Goal: Task Accomplishment & Management: Manage account settings

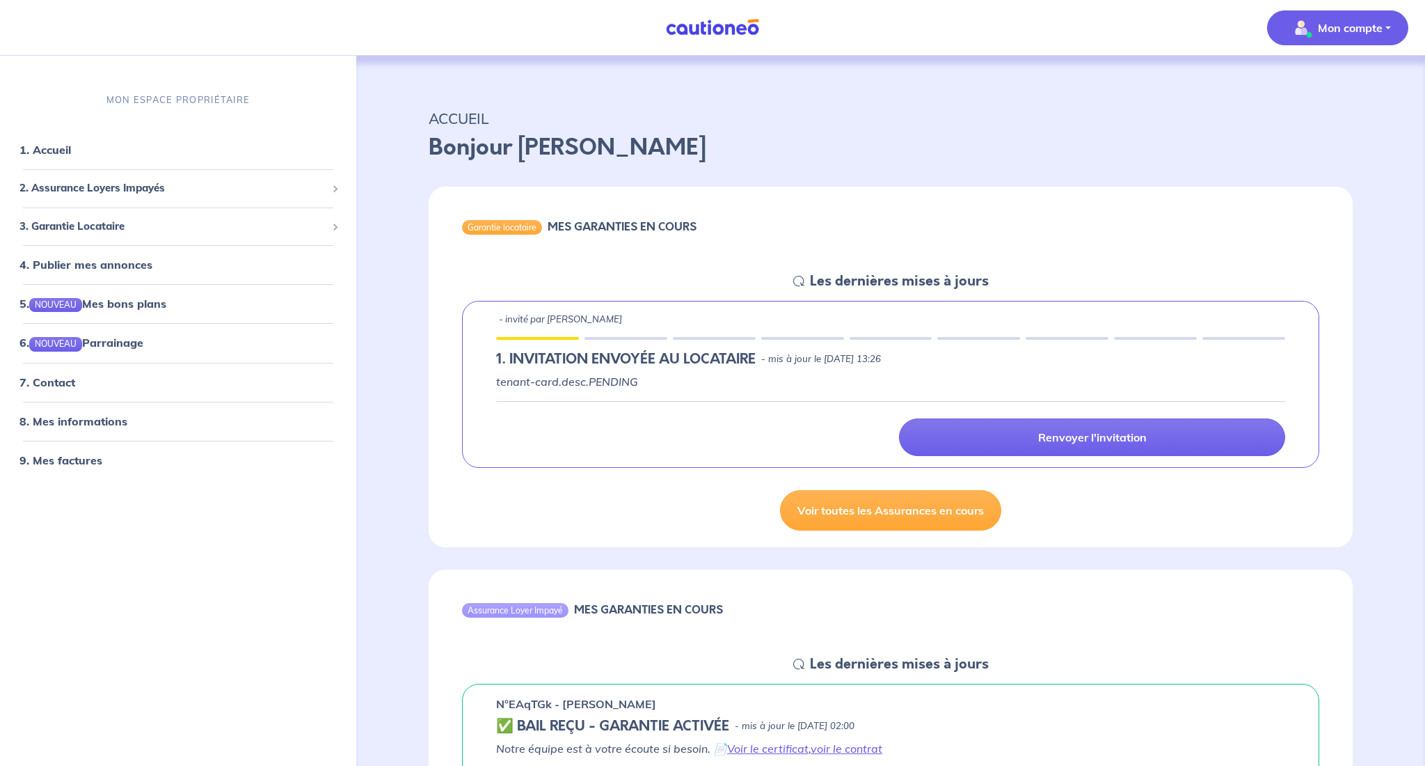
click at [1361, 27] on p "Mon compte" at bounding box center [1350, 27] width 65 height 17
click at [1339, 87] on link "Mes informations" at bounding box center [1324, 86] width 112 height 22
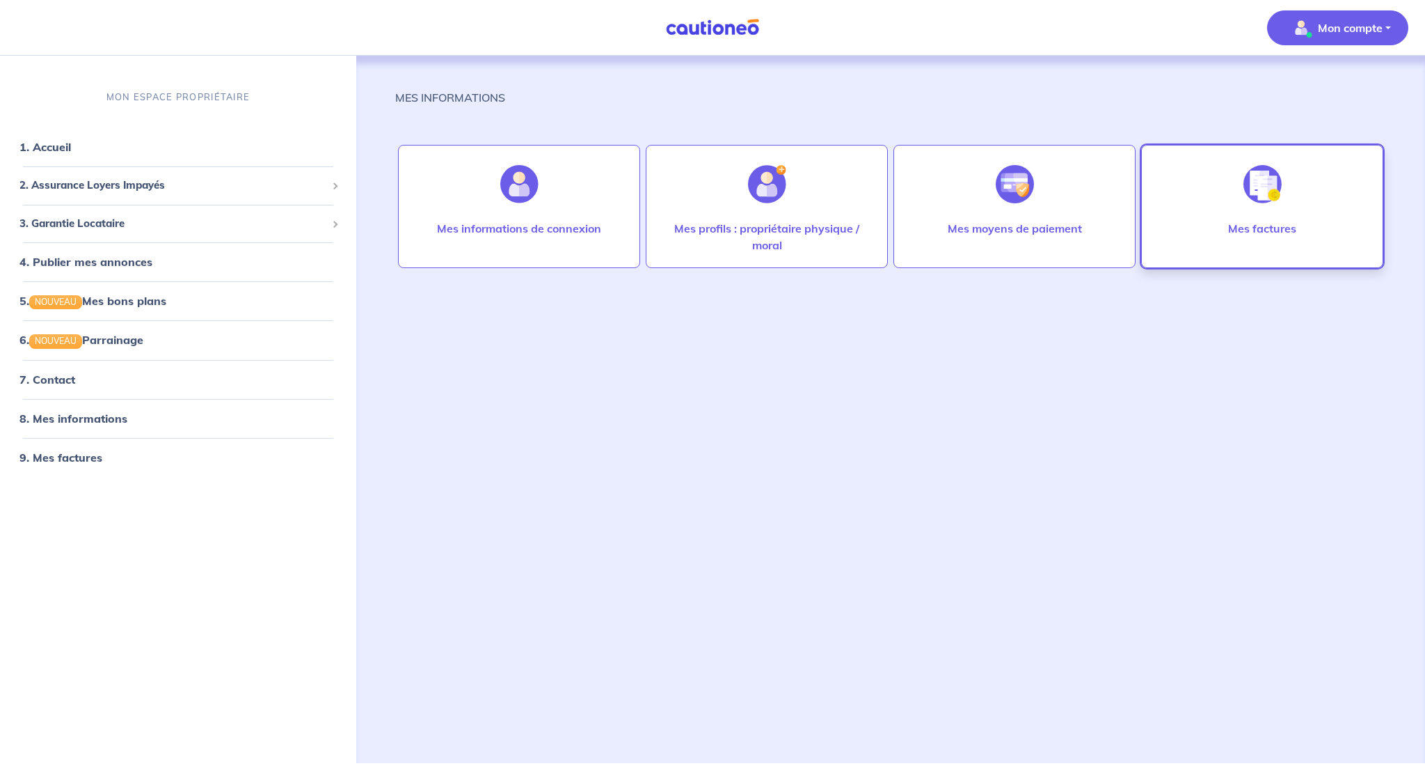
click at [1235, 219] on div at bounding box center [1263, 184] width 61 height 72
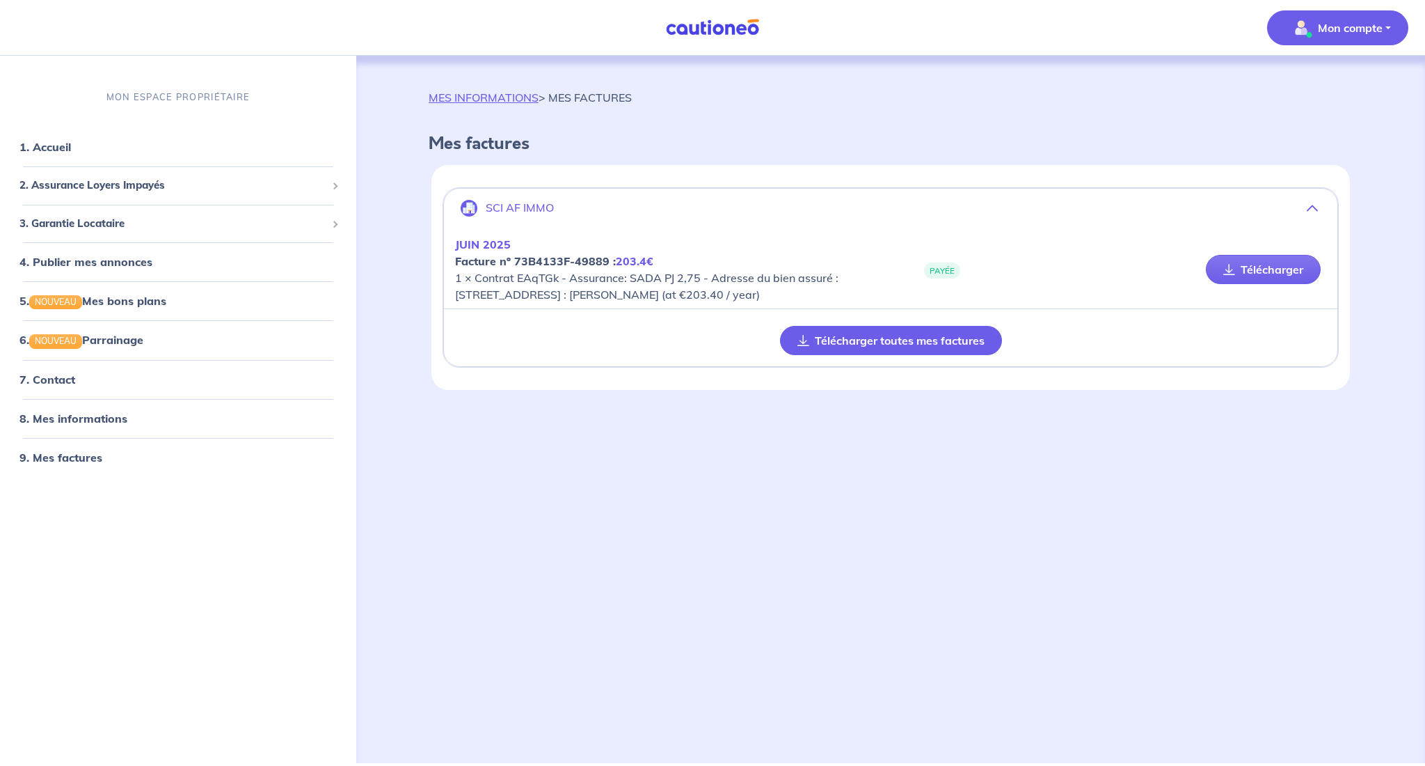
click at [971, 355] on button "Télécharger toutes mes factures" at bounding box center [891, 340] width 222 height 29
click at [824, 355] on button "Télécharger toutes mes factures" at bounding box center [891, 340] width 222 height 29
click at [929, 355] on button "Télécharger toutes mes factures" at bounding box center [891, 340] width 222 height 29
click at [1238, 278] on link "Télécharger" at bounding box center [1263, 269] width 115 height 29
click at [59, 459] on link "9. Mes factures" at bounding box center [59, 457] width 81 height 14
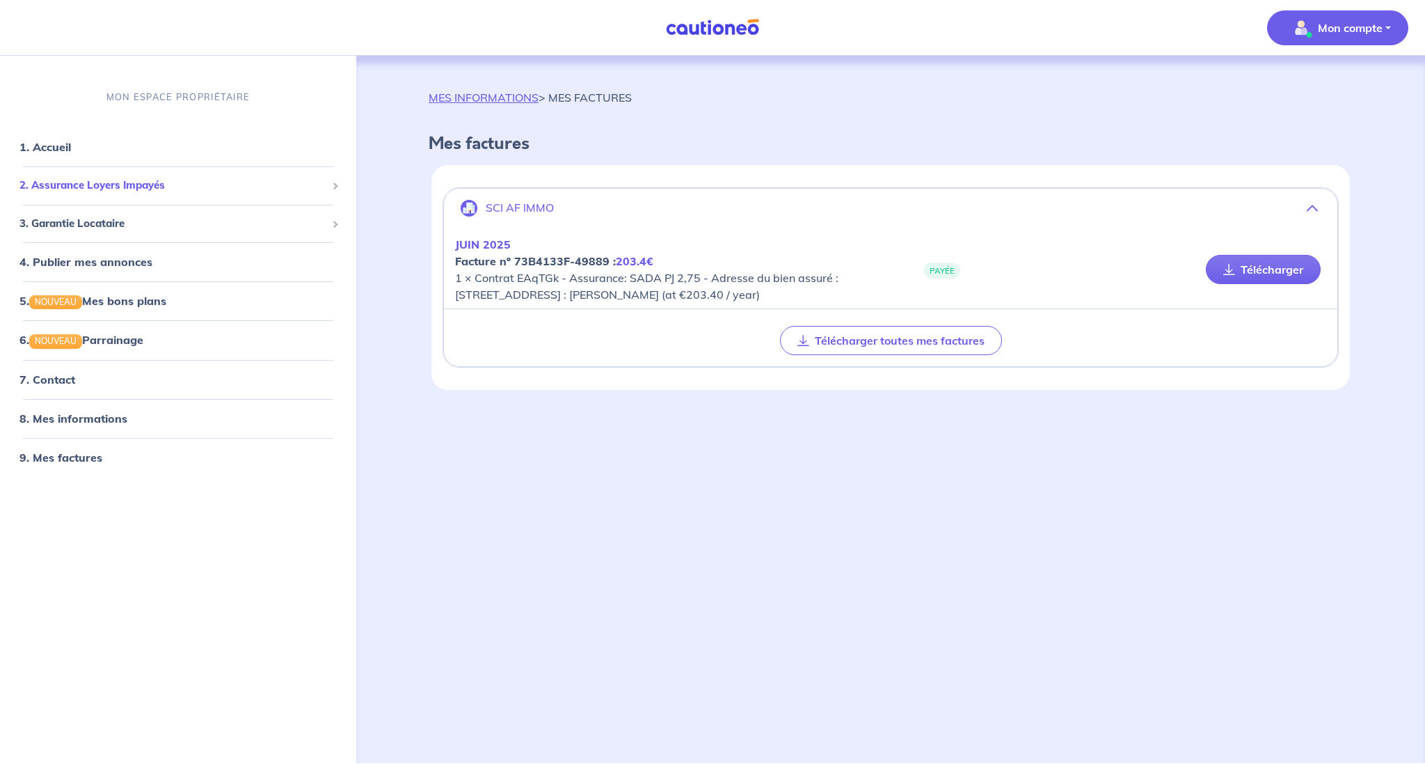
scroll to position [0, 1]
click at [112, 189] on span "2. Assurance Loyers Impayés" at bounding box center [172, 185] width 307 height 16
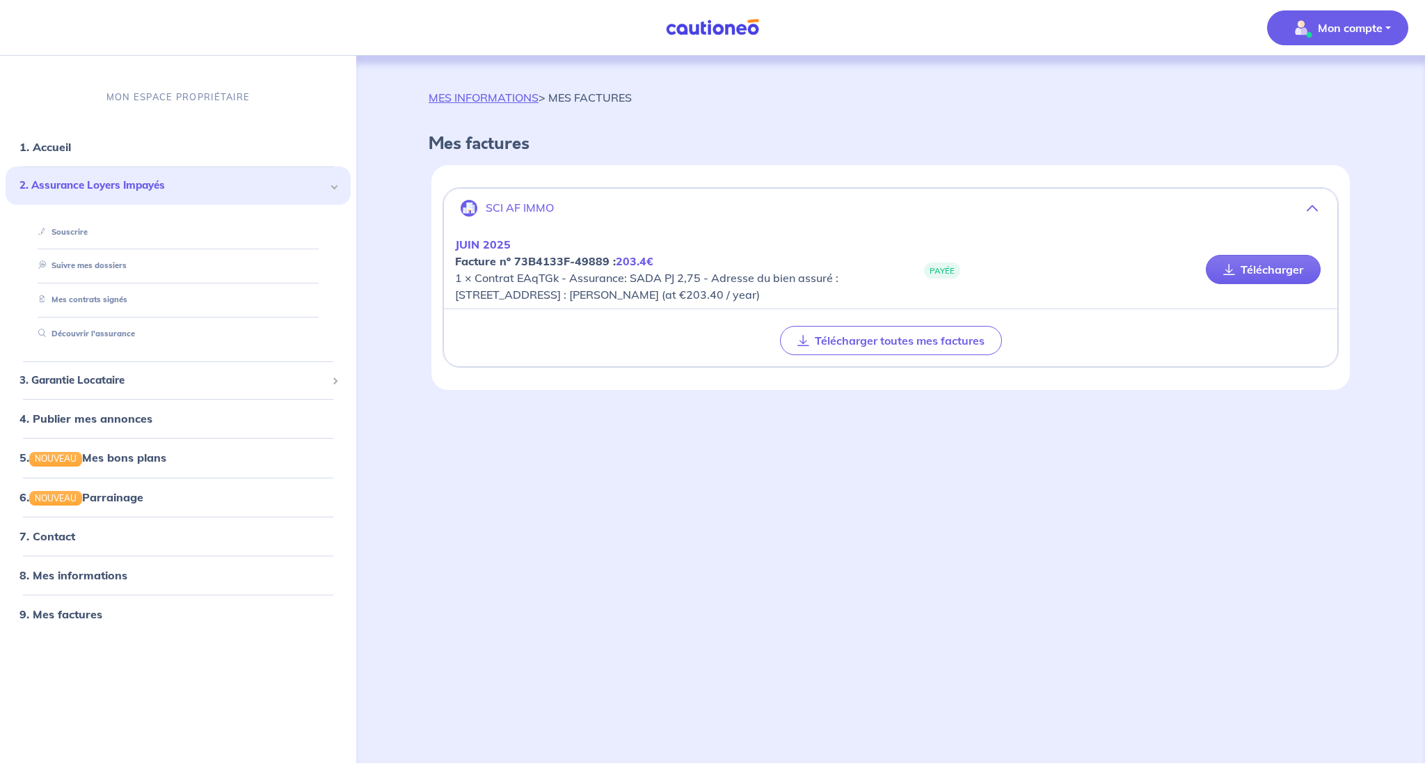
scroll to position [0, 0]
click at [108, 264] on link "Suivre mes dossiers" at bounding box center [79, 265] width 93 height 10
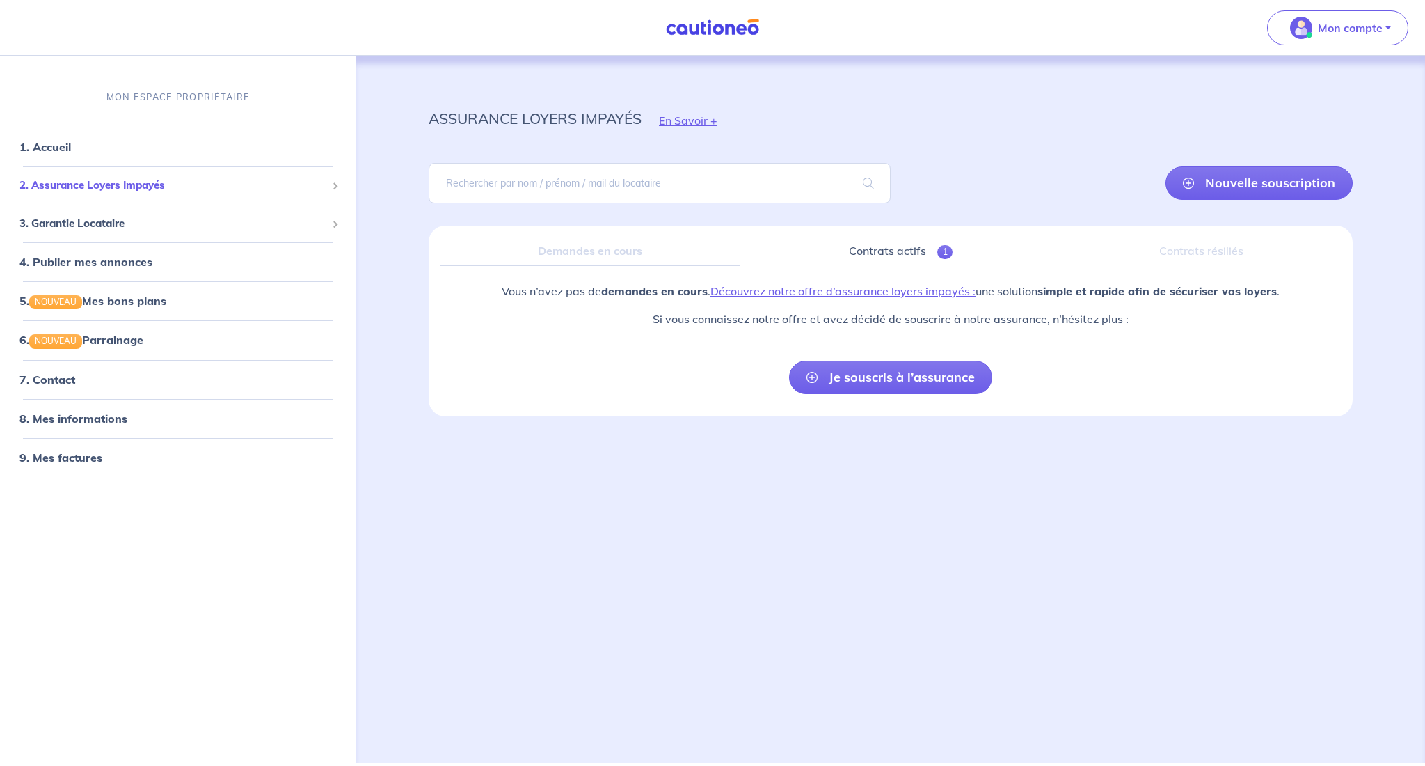
click at [74, 184] on span "2. Assurance Loyers Impayés" at bounding box center [172, 185] width 307 height 16
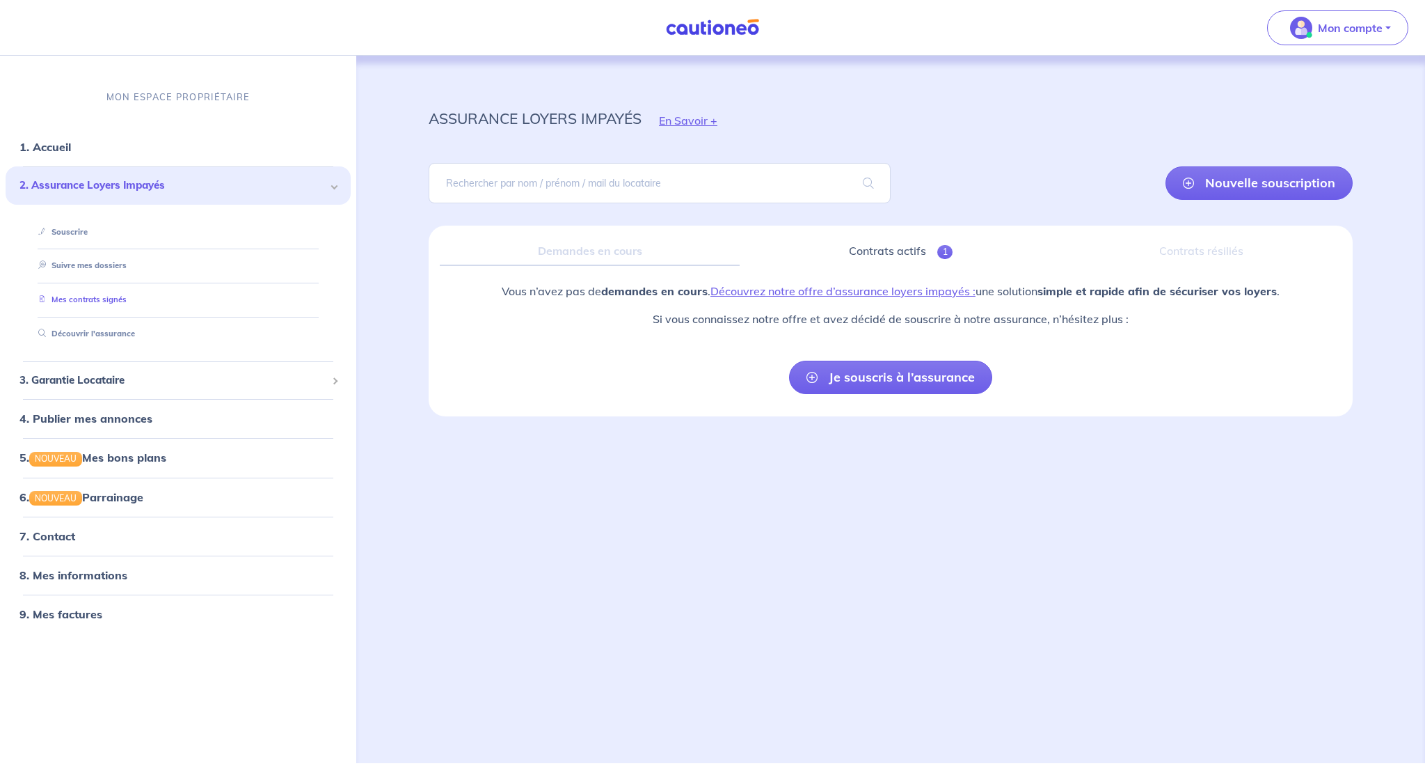
click at [86, 297] on link "Mes contrats signés" at bounding box center [80, 299] width 94 height 10
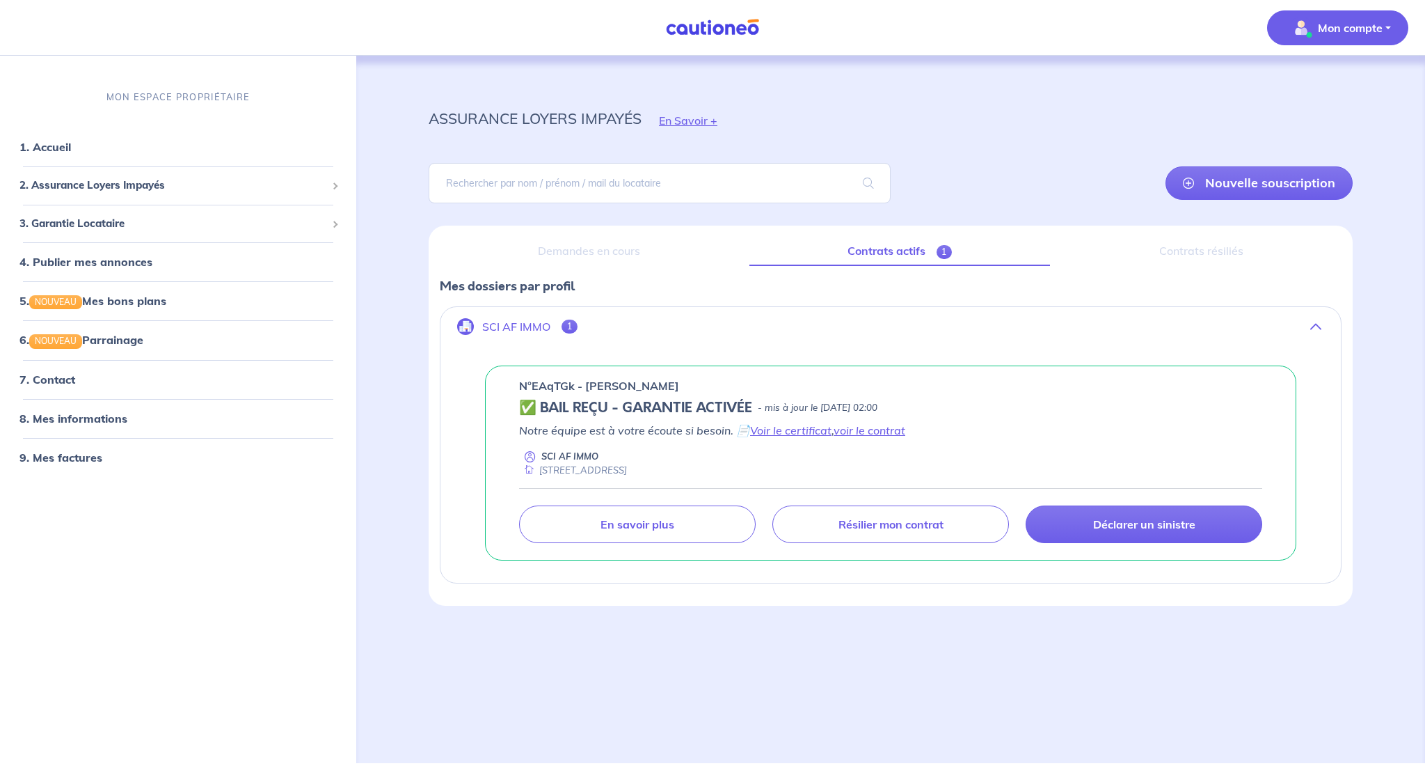
click at [1368, 25] on p "Mon compte" at bounding box center [1350, 27] width 65 height 17
click at [1348, 120] on link "Me déconnecter" at bounding box center [1324, 120] width 112 height 22
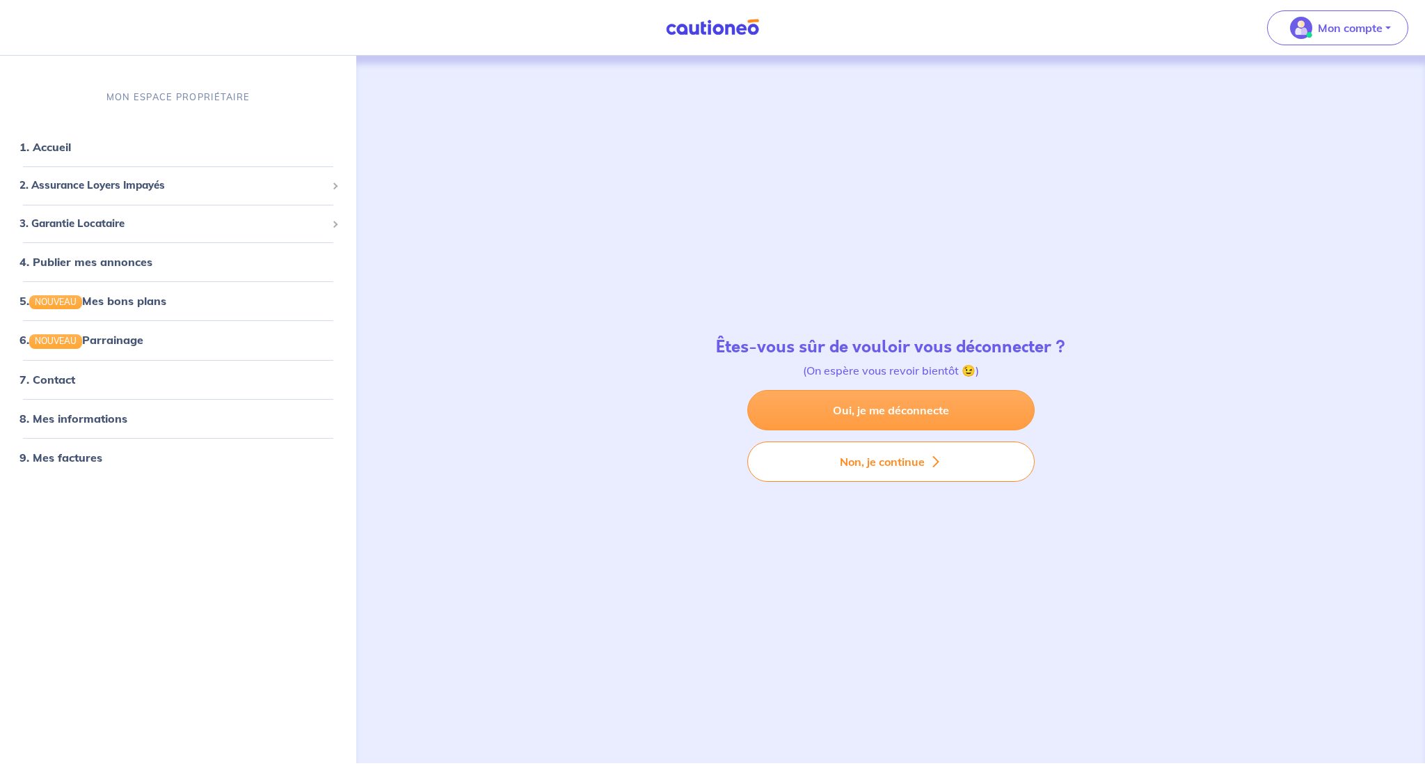
click at [921, 411] on link "Oui, je me déconnecte" at bounding box center [891, 410] width 287 height 40
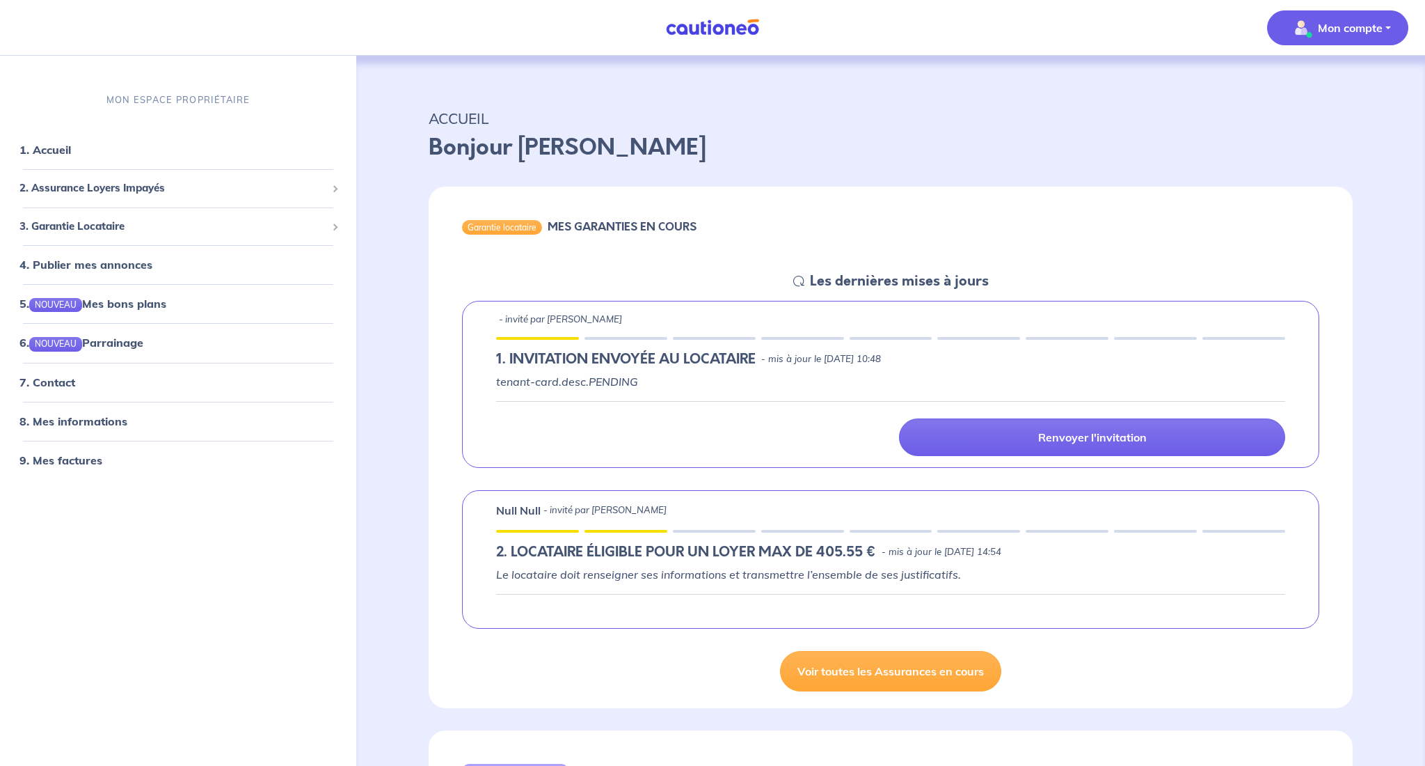
click at [1360, 31] on p "Mon compte" at bounding box center [1350, 27] width 65 height 17
click at [1340, 87] on link "Mes informations" at bounding box center [1324, 86] width 112 height 22
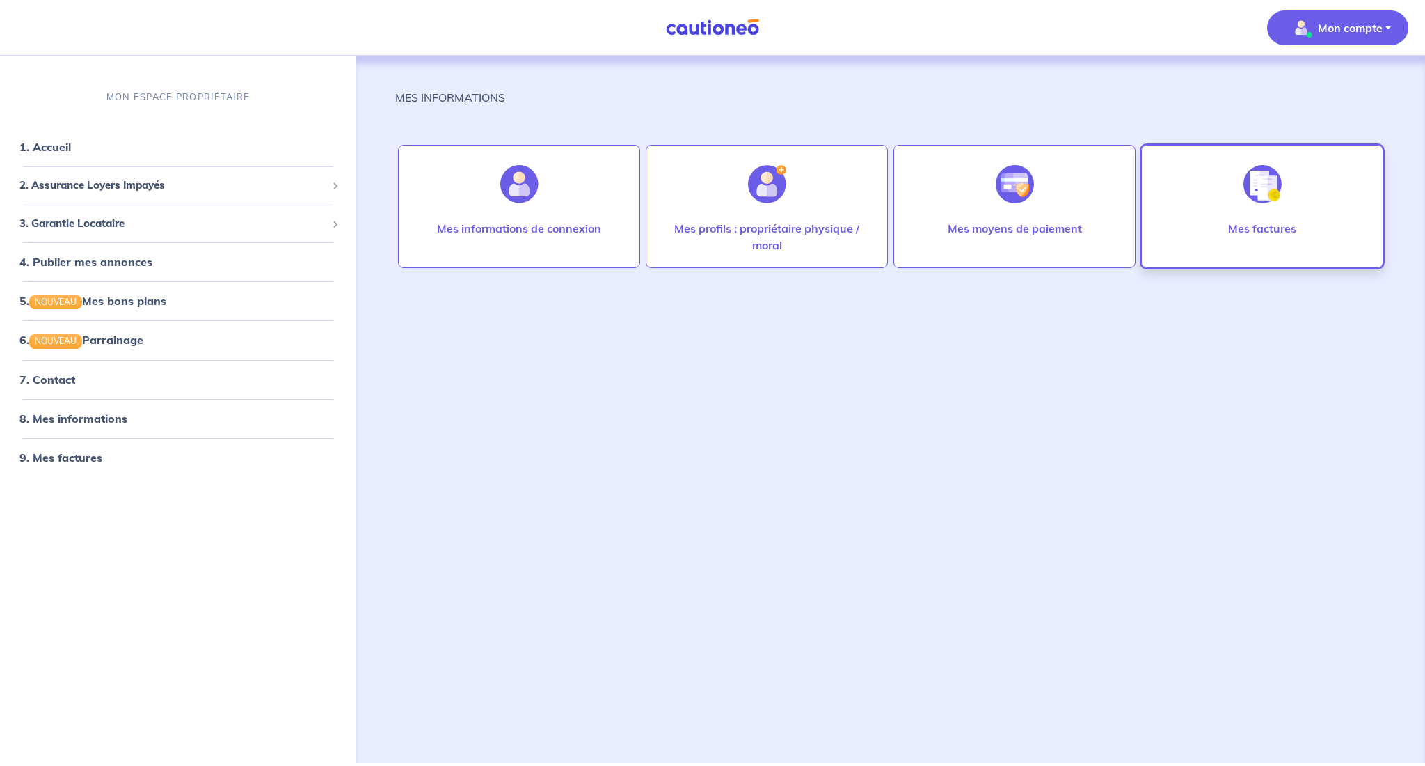
click at [1267, 186] on img at bounding box center [1263, 184] width 38 height 38
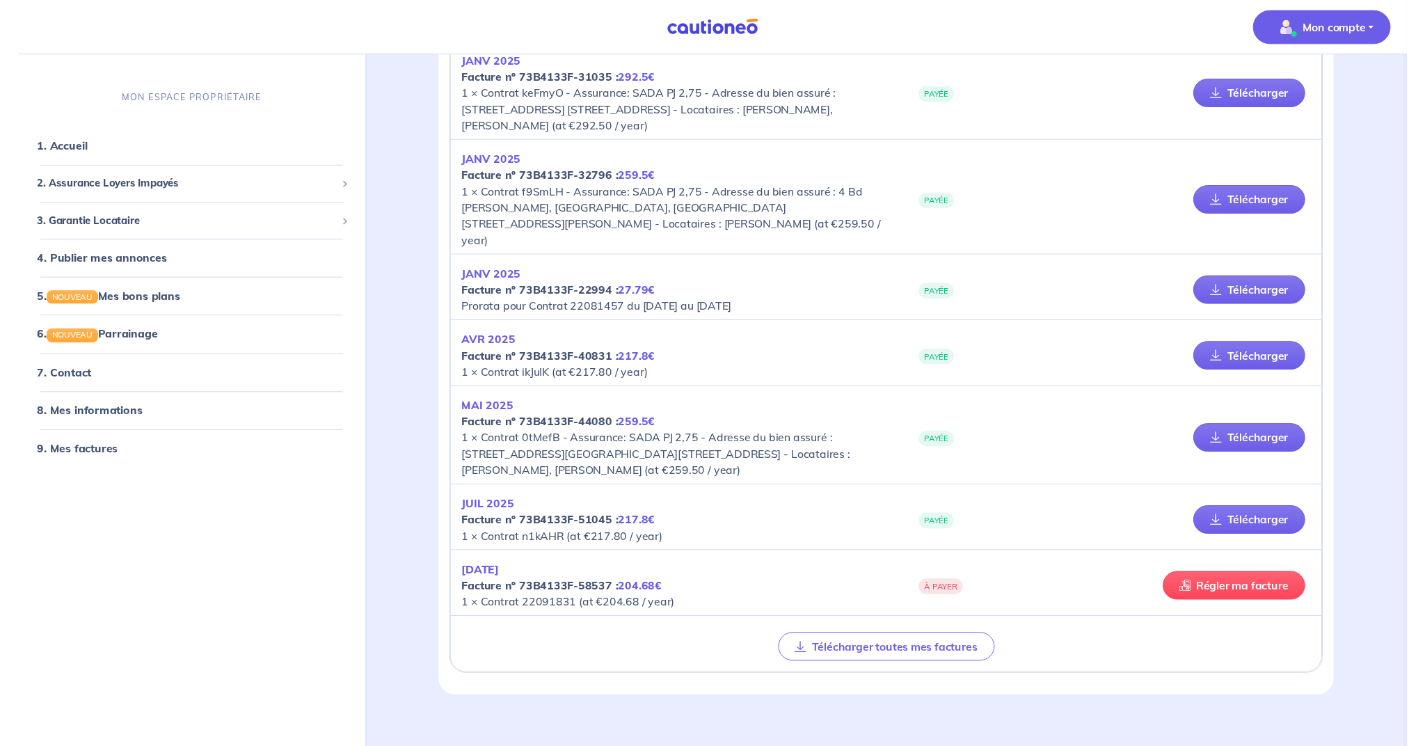
scroll to position [1664, 0]
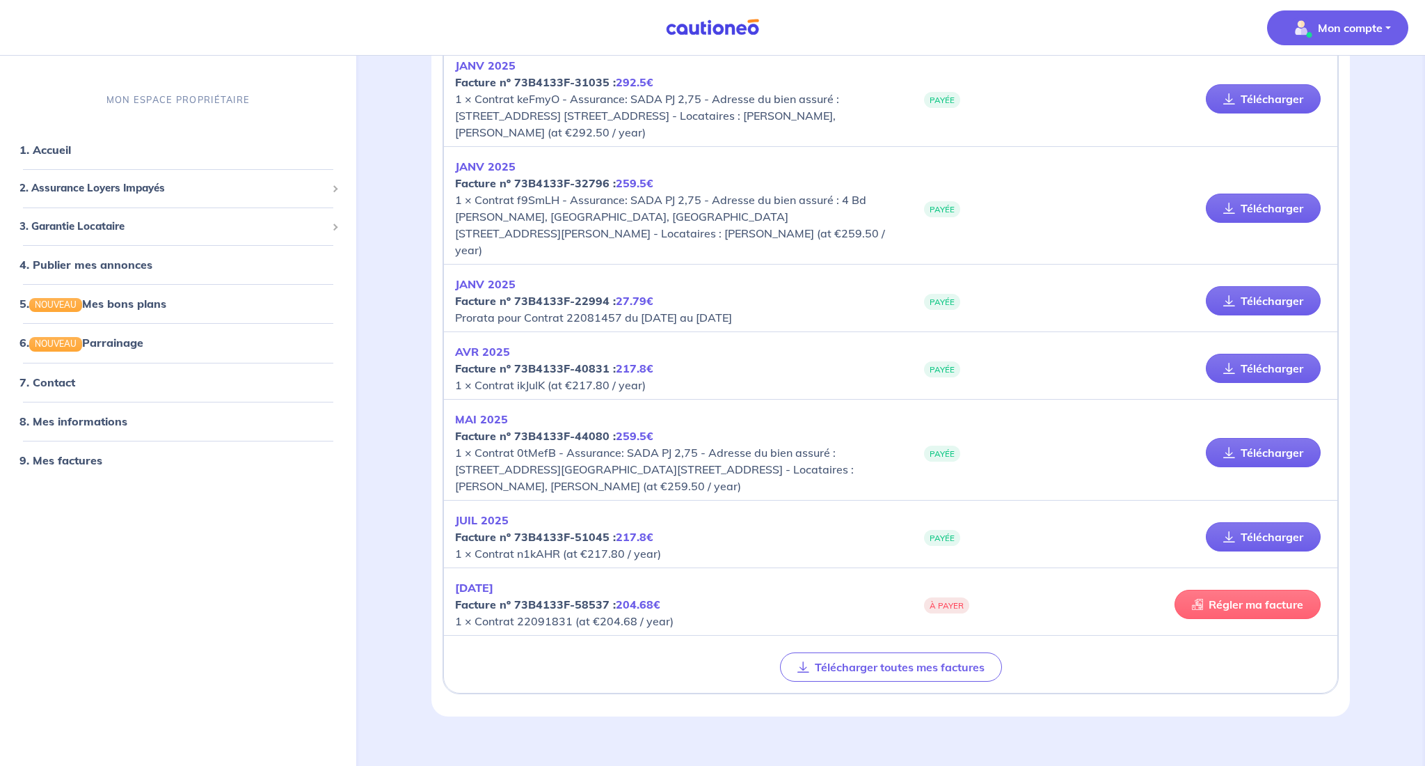
click at [1275, 590] on link "Régler ma facture" at bounding box center [1248, 604] width 146 height 29
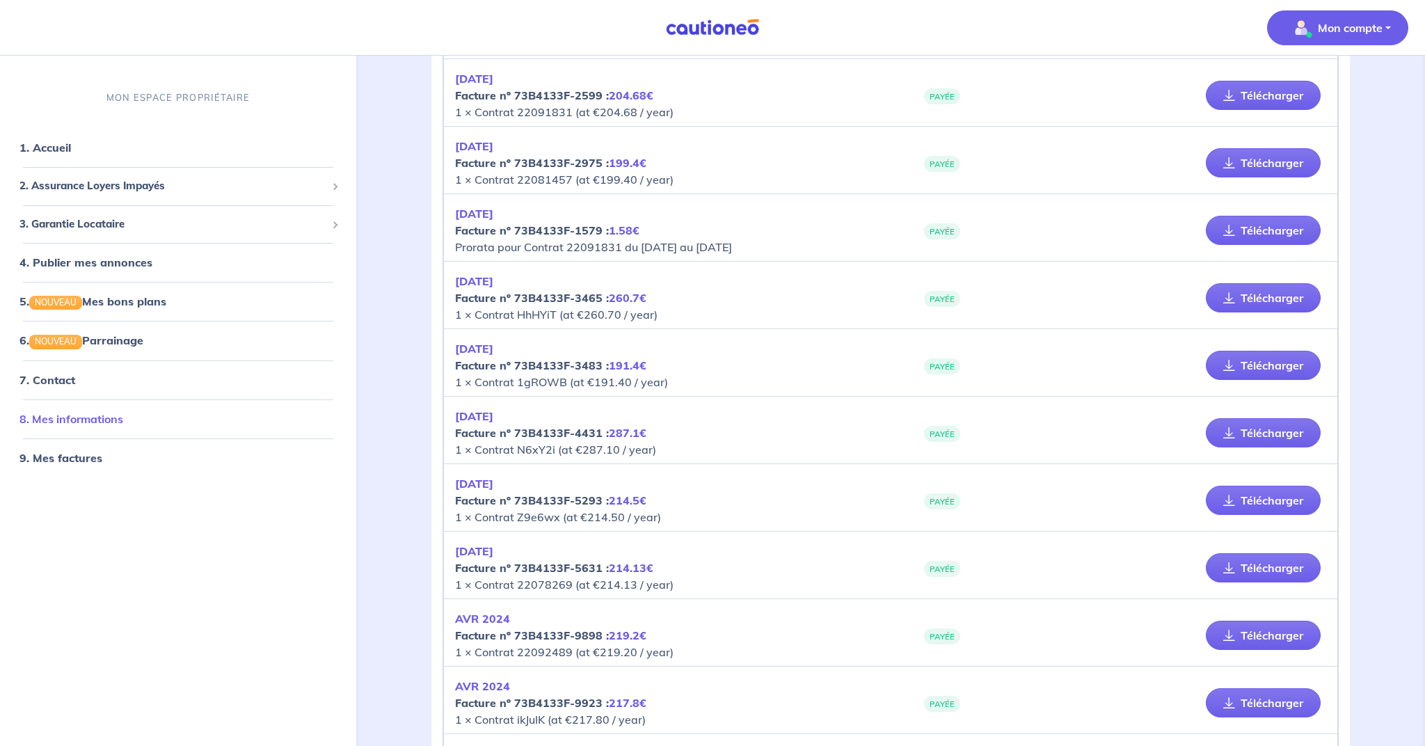
scroll to position [434, 0]
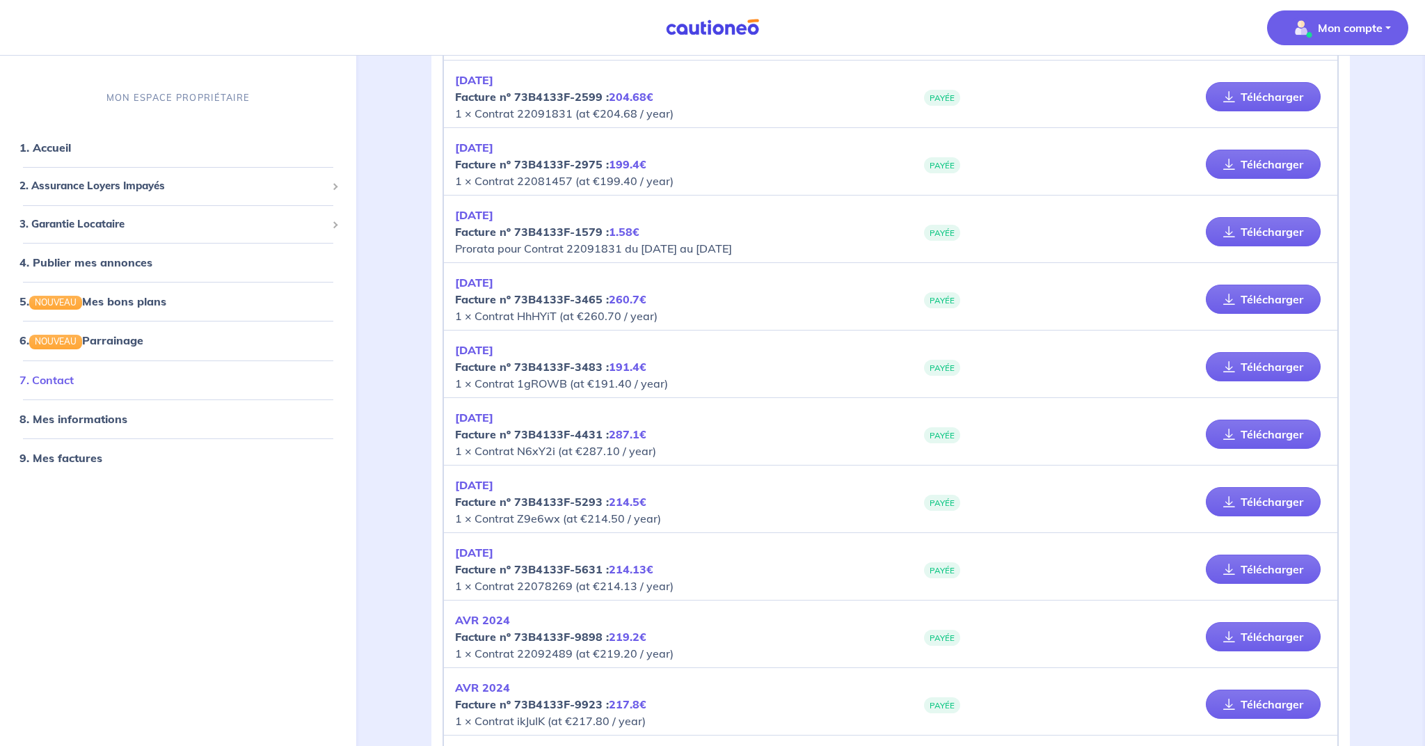
click at [71, 384] on link "7. Contact" at bounding box center [46, 380] width 54 height 14
click at [63, 380] on link "7. Contact" at bounding box center [46, 380] width 54 height 14
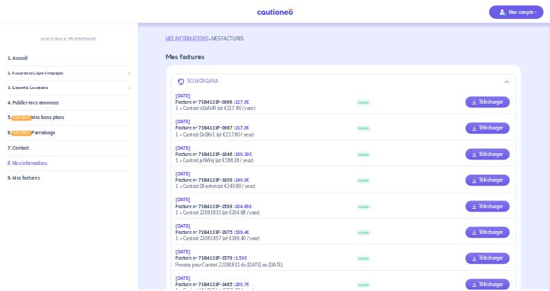
scroll to position [0, 0]
